Goal: Transaction & Acquisition: Purchase product/service

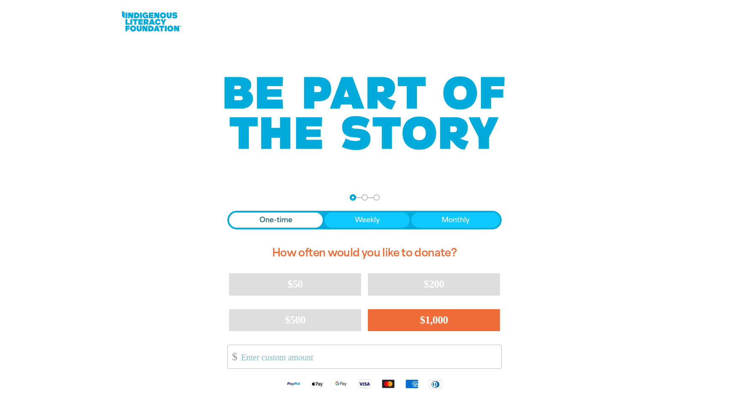
click at [400, 321] on button "$1,000" at bounding box center [434, 320] width 132 height 22
select select "US"
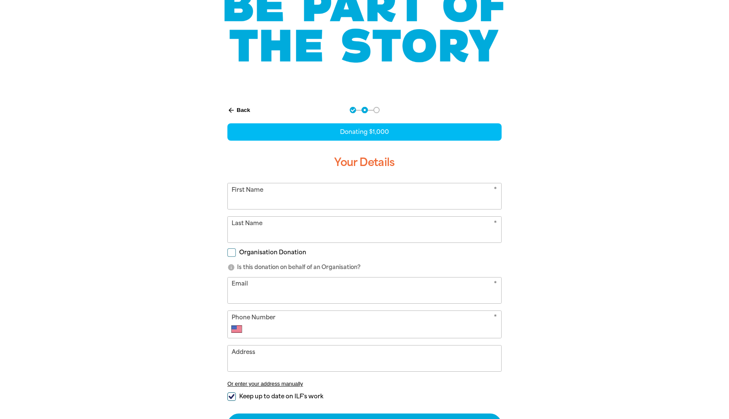
scroll to position [87, 0]
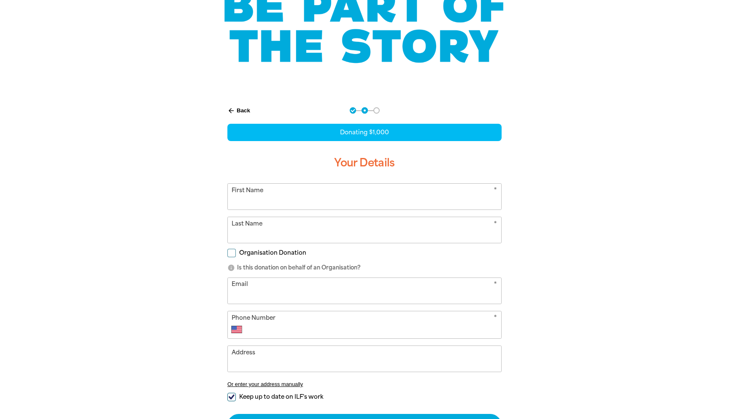
click at [306, 200] on input "First Name" at bounding box center [364, 197] width 273 height 26
type input "Penn"
type input "[PERSON_NAME]"
click at [137, 289] on div "arrow_back Back Step 1 Step 2 Step 3 Donating $1,000 Your Details * First Name …" at bounding box center [364, 293] width 506 height 393
click at [246, 287] on input "Email" at bounding box center [364, 291] width 273 height 26
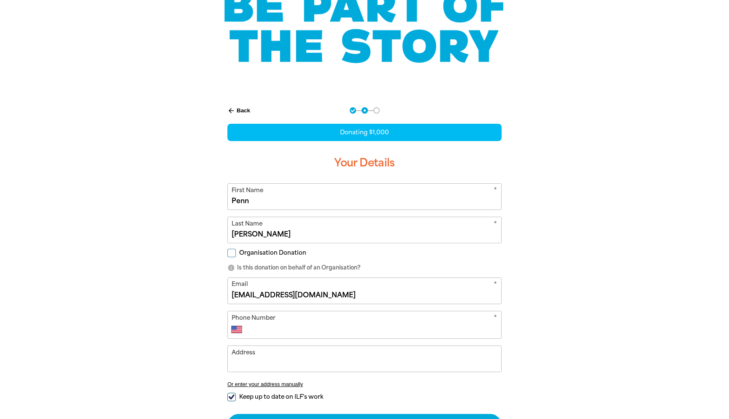
type input "[EMAIL_ADDRESS][DOMAIN_NAME]"
type input "[PHONE_NUMBER]"
type input "[STREET_ADDRESS]"
click at [142, 358] on div "arrow_back Back Step 1 Step 2 Step 3 Donating $1,000 Your Details * First Name …" at bounding box center [364, 293] width 506 height 393
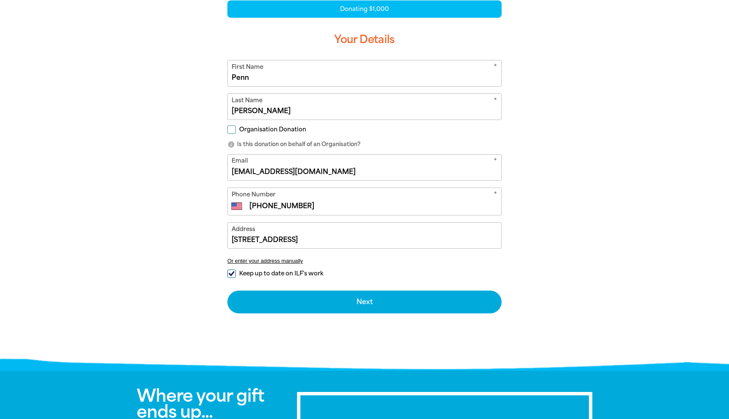
scroll to position [221, 0]
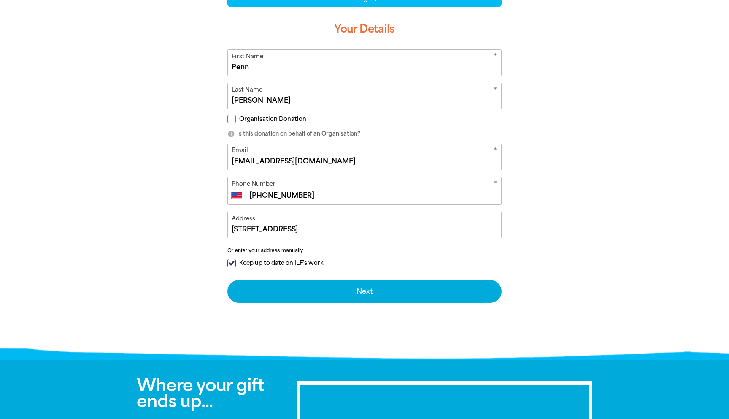
click at [232, 259] on input "Keep up to date on ILF's work" at bounding box center [231, 263] width 8 height 8
checkbox input "false"
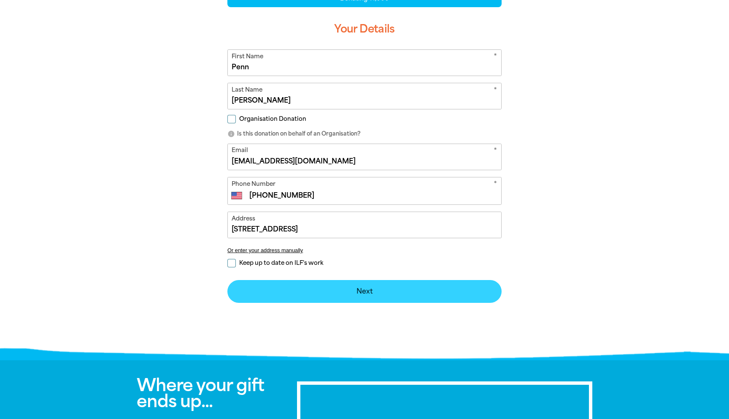
click at [246, 287] on button "Next chevron_right" at bounding box center [364, 291] width 274 height 23
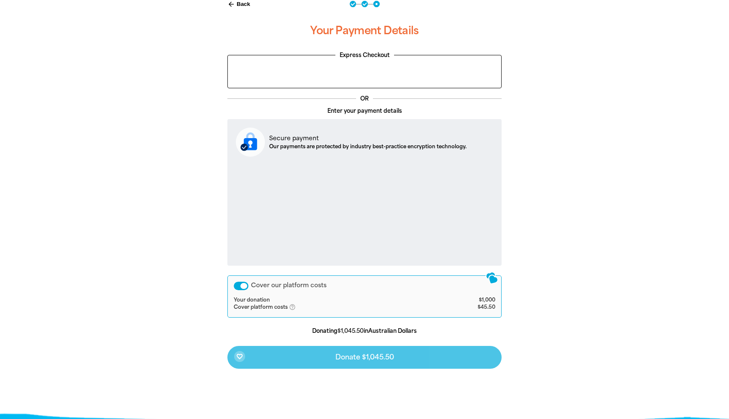
scroll to position [196, 0]
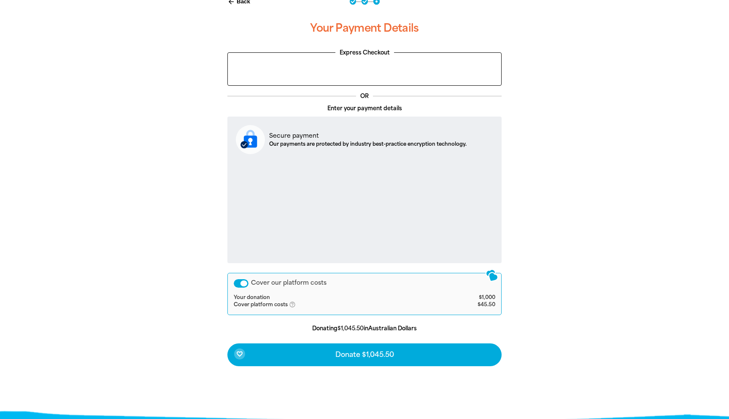
click at [207, 246] on div "arrow_back Back Step 1 Step 2 Step 3 Your Payment Details Express Checkout OR E…" at bounding box center [364, 203] width 321 height 431
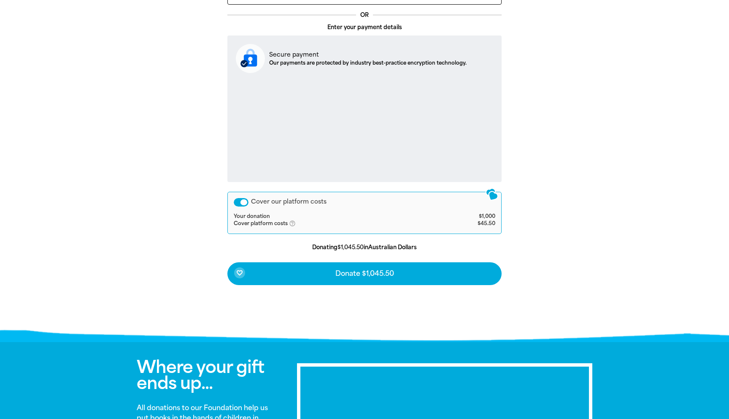
scroll to position [279, 0]
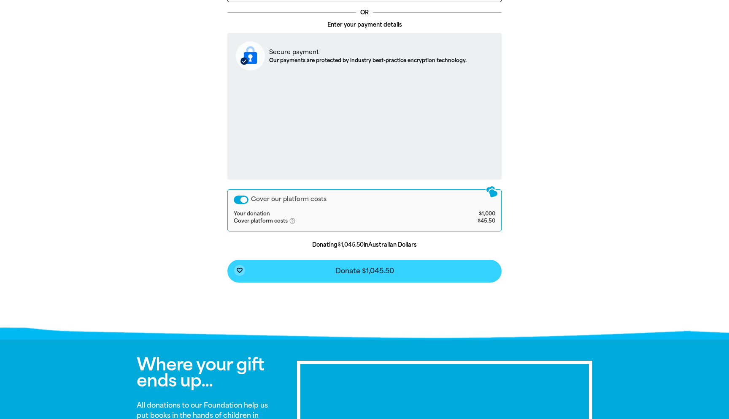
click at [291, 270] on button "favorite_border Donate $1,045.50" at bounding box center [364, 271] width 274 height 23
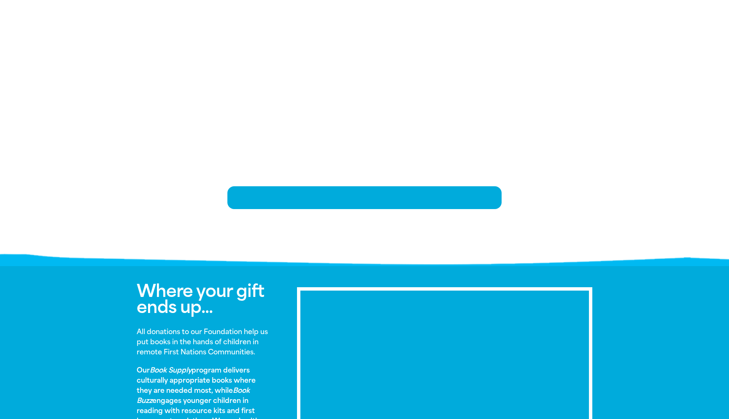
scroll to position [169, 0]
